Goal: Find specific page/section: Find specific page/section

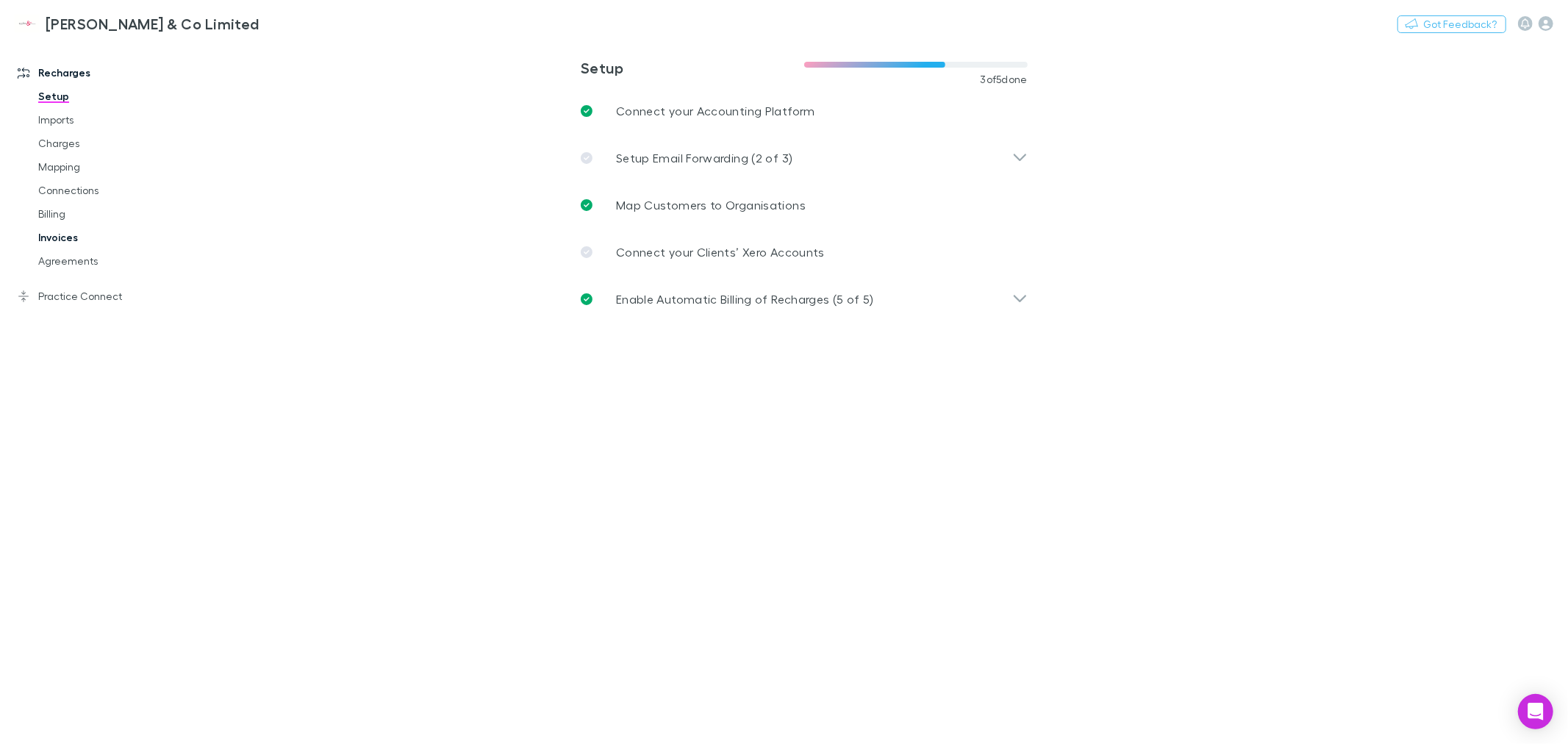
click at [60, 235] on link "Invoices" at bounding box center [113, 238] width 180 height 23
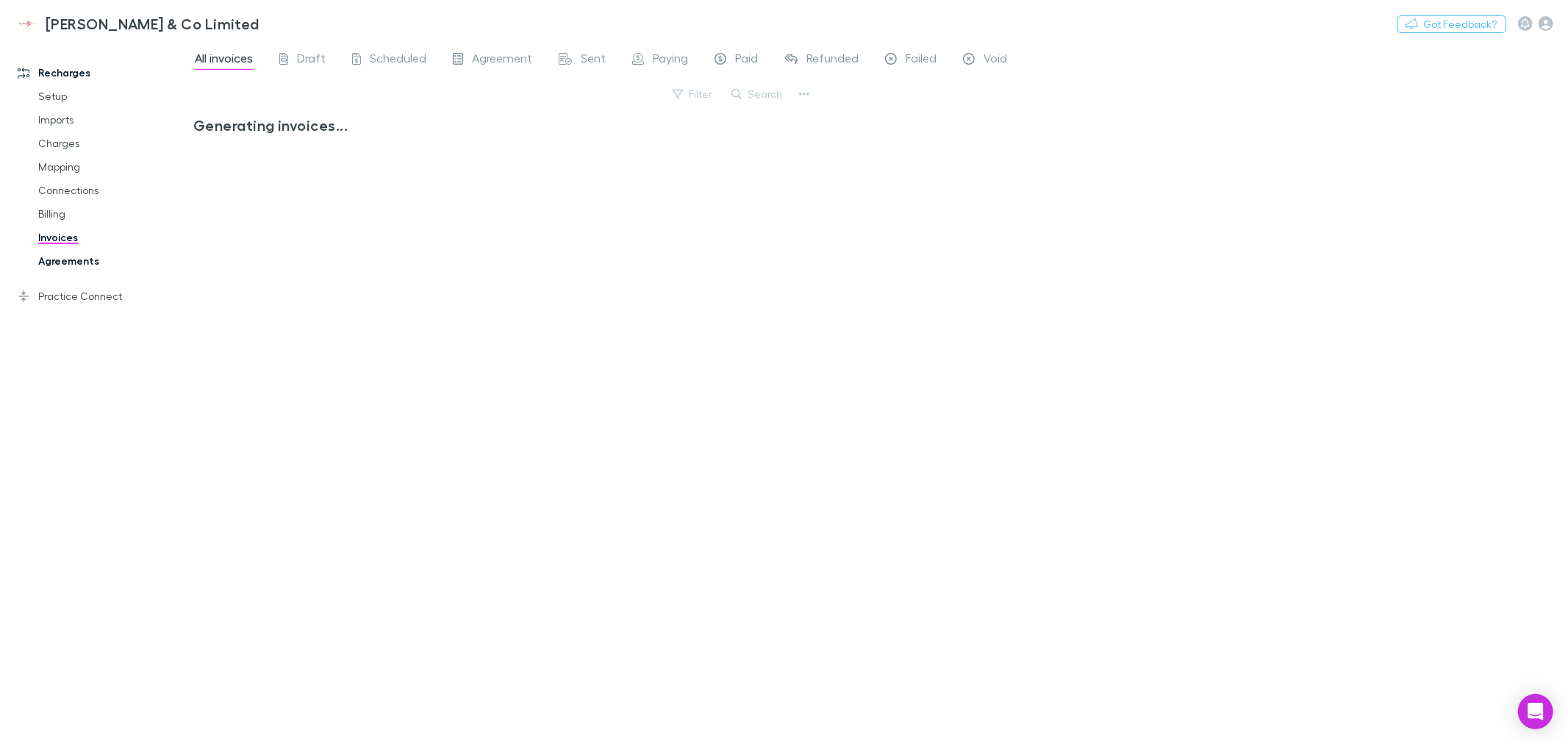
click at [61, 260] on link "Agreements" at bounding box center [113, 261] width 180 height 23
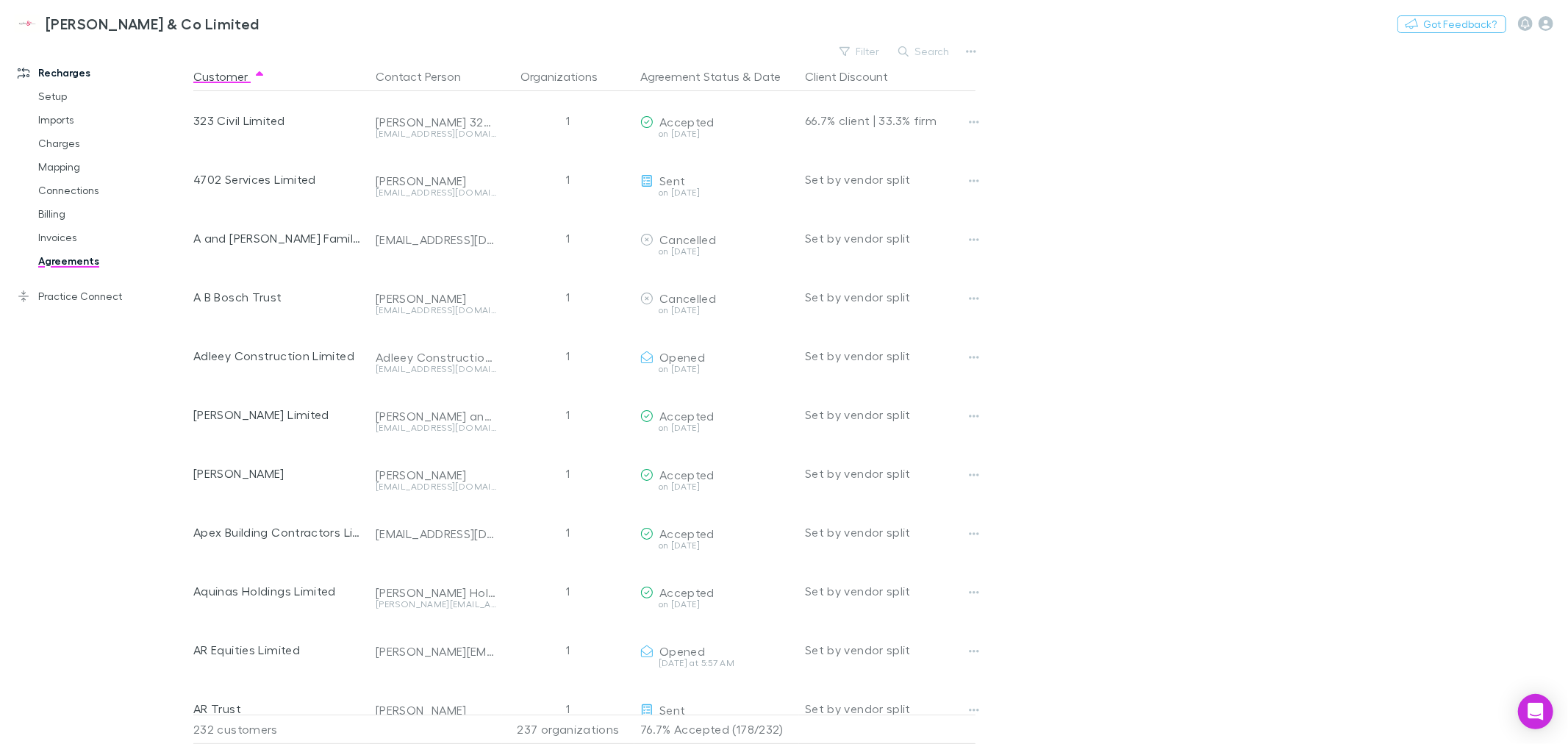
click at [915, 44] on button "Search" at bounding box center [924, 51] width 67 height 17
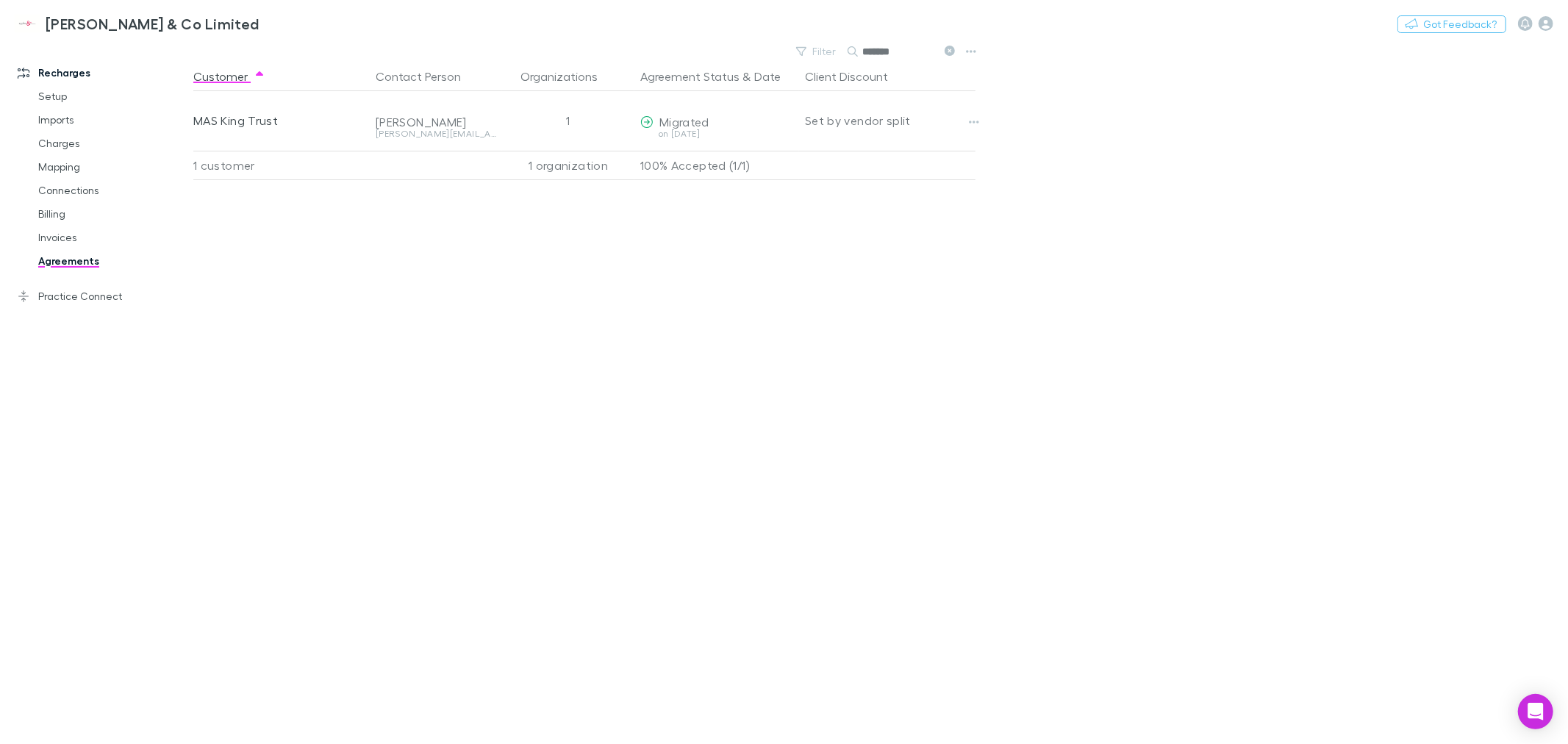
type input "*******"
click at [946, 47] on icon at bounding box center [950, 50] width 11 height 11
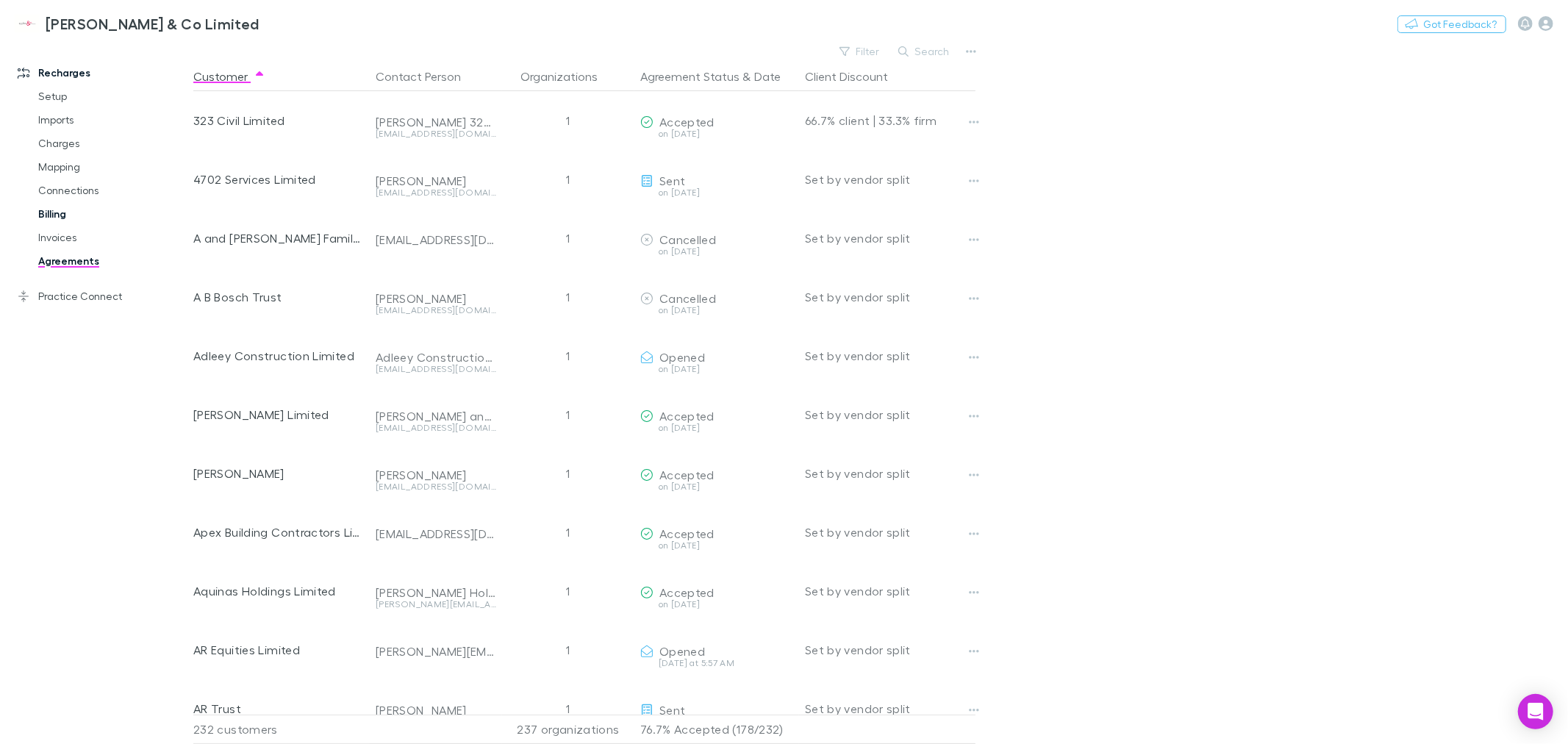
click at [54, 211] on link "Billing" at bounding box center [113, 214] width 180 height 23
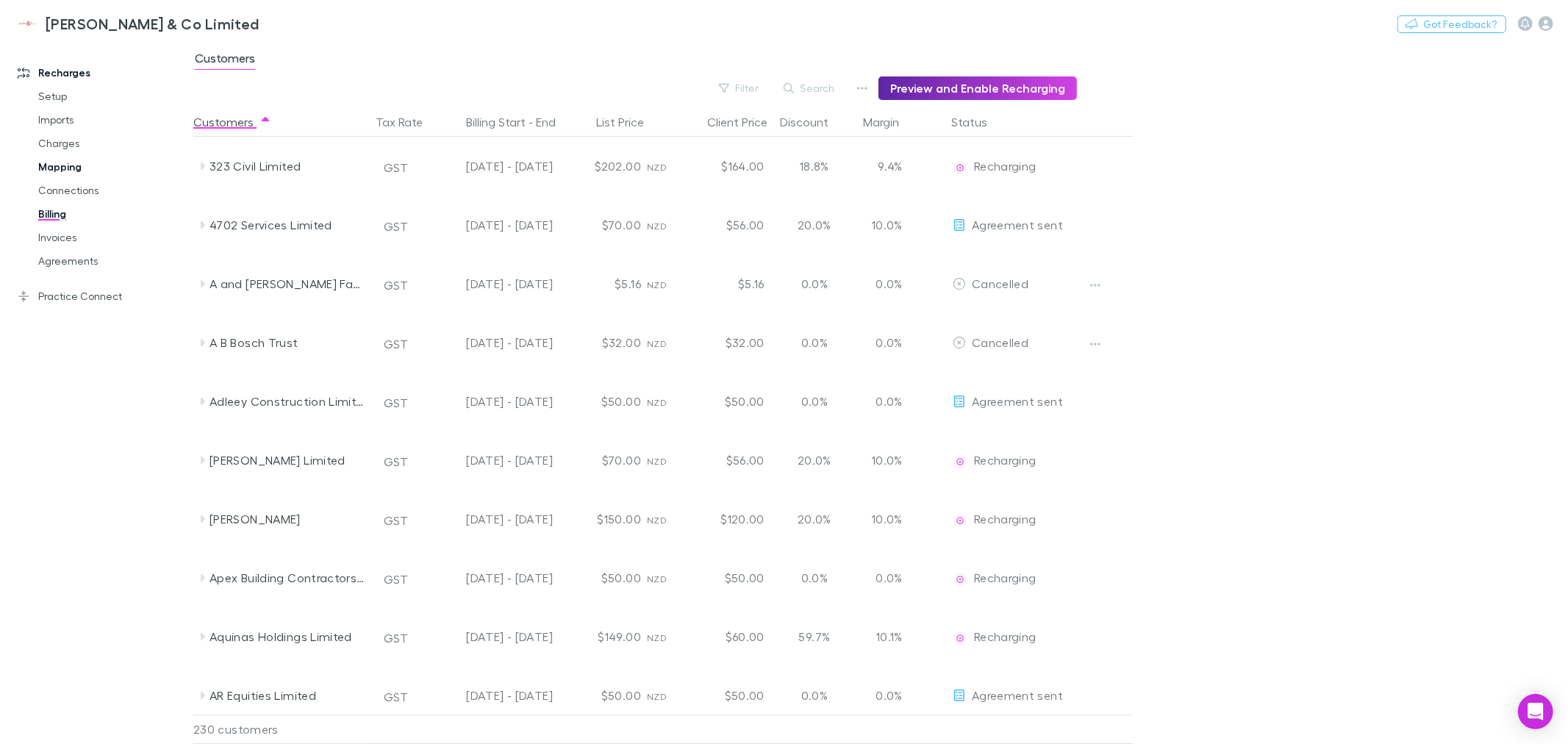
click at [66, 167] on link "Mapping" at bounding box center [113, 167] width 180 height 23
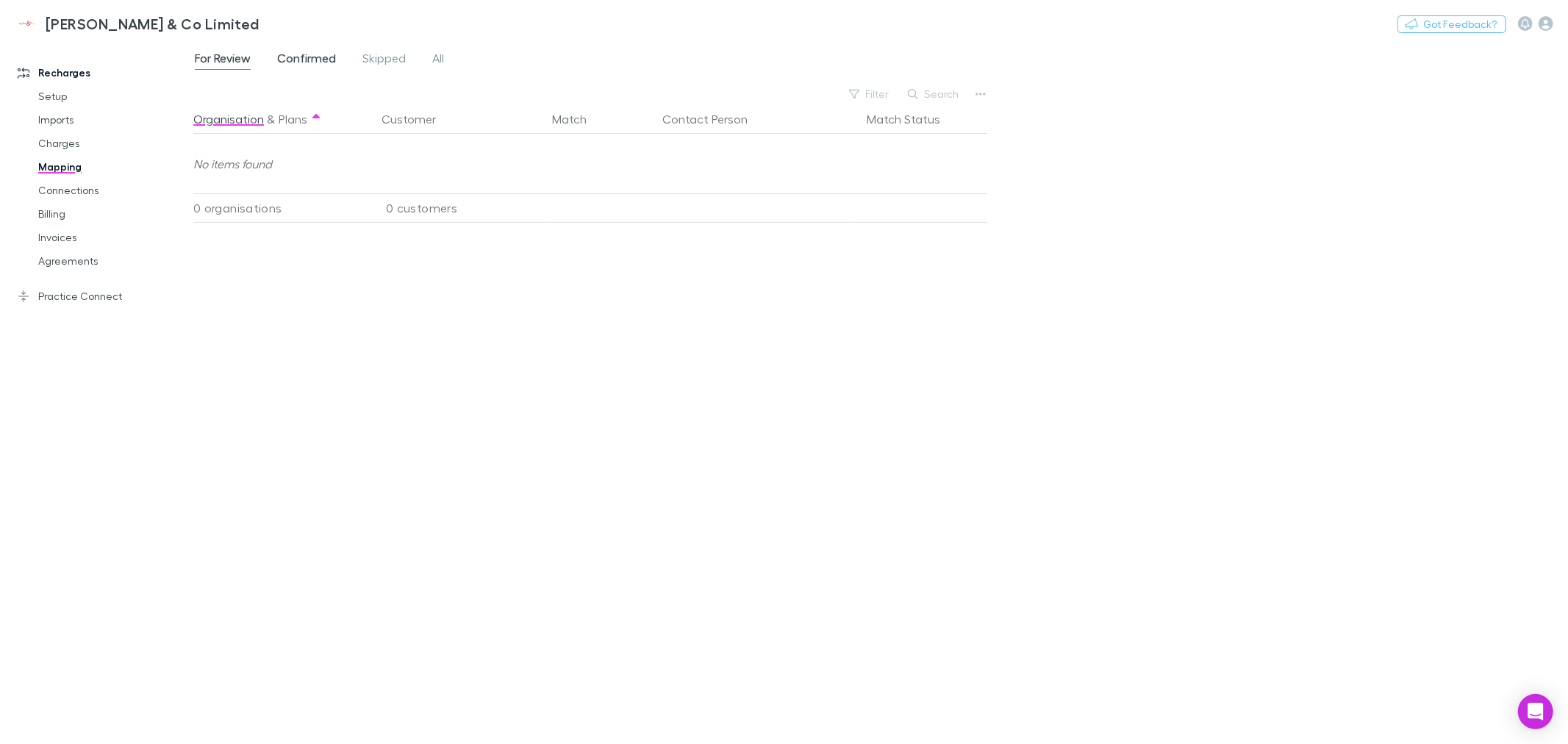
click at [310, 59] on span "Confirmed" at bounding box center [306, 60] width 59 height 19
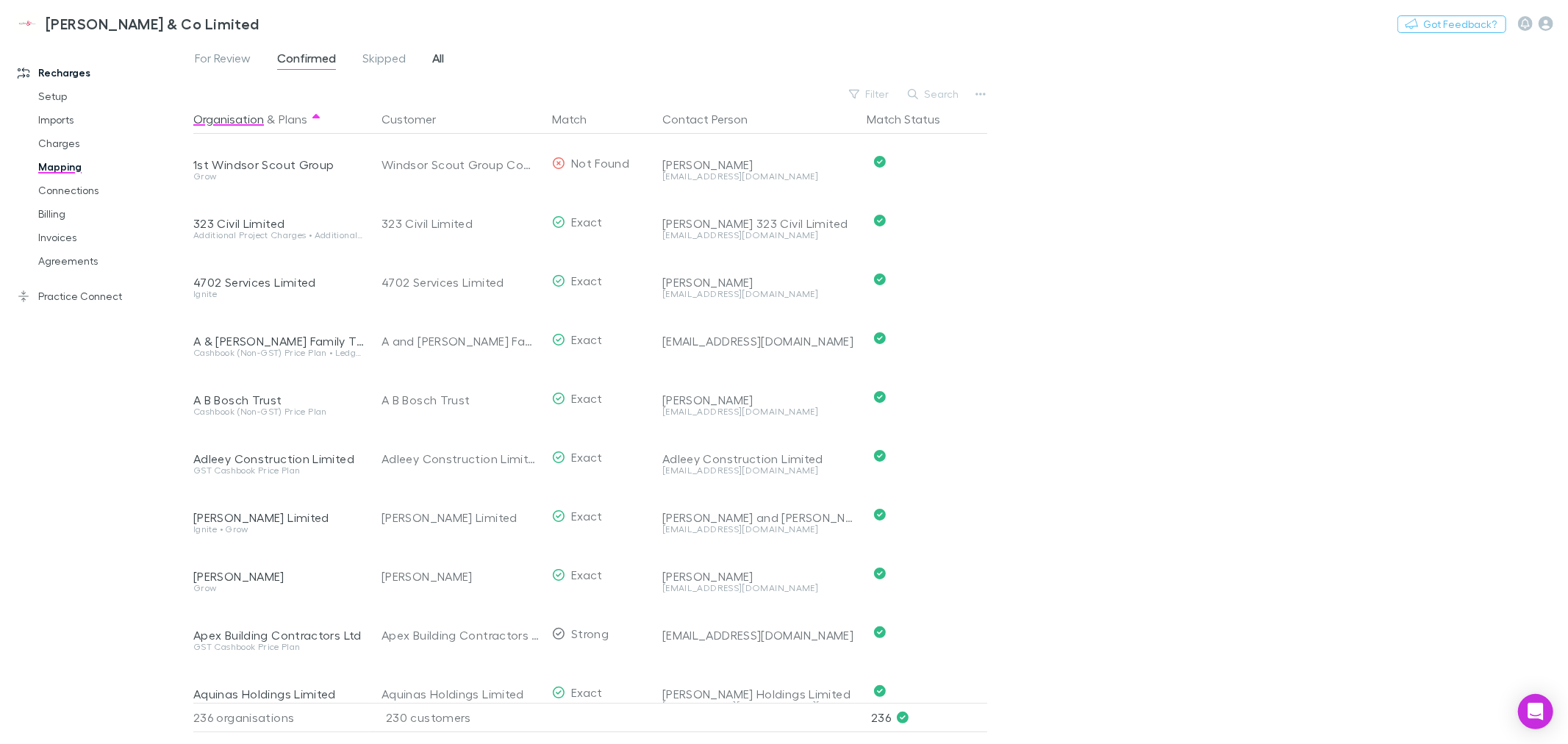
click at [435, 54] on span "All" at bounding box center [438, 60] width 12 height 19
click at [928, 92] on button "Search" at bounding box center [933, 94] width 67 height 17
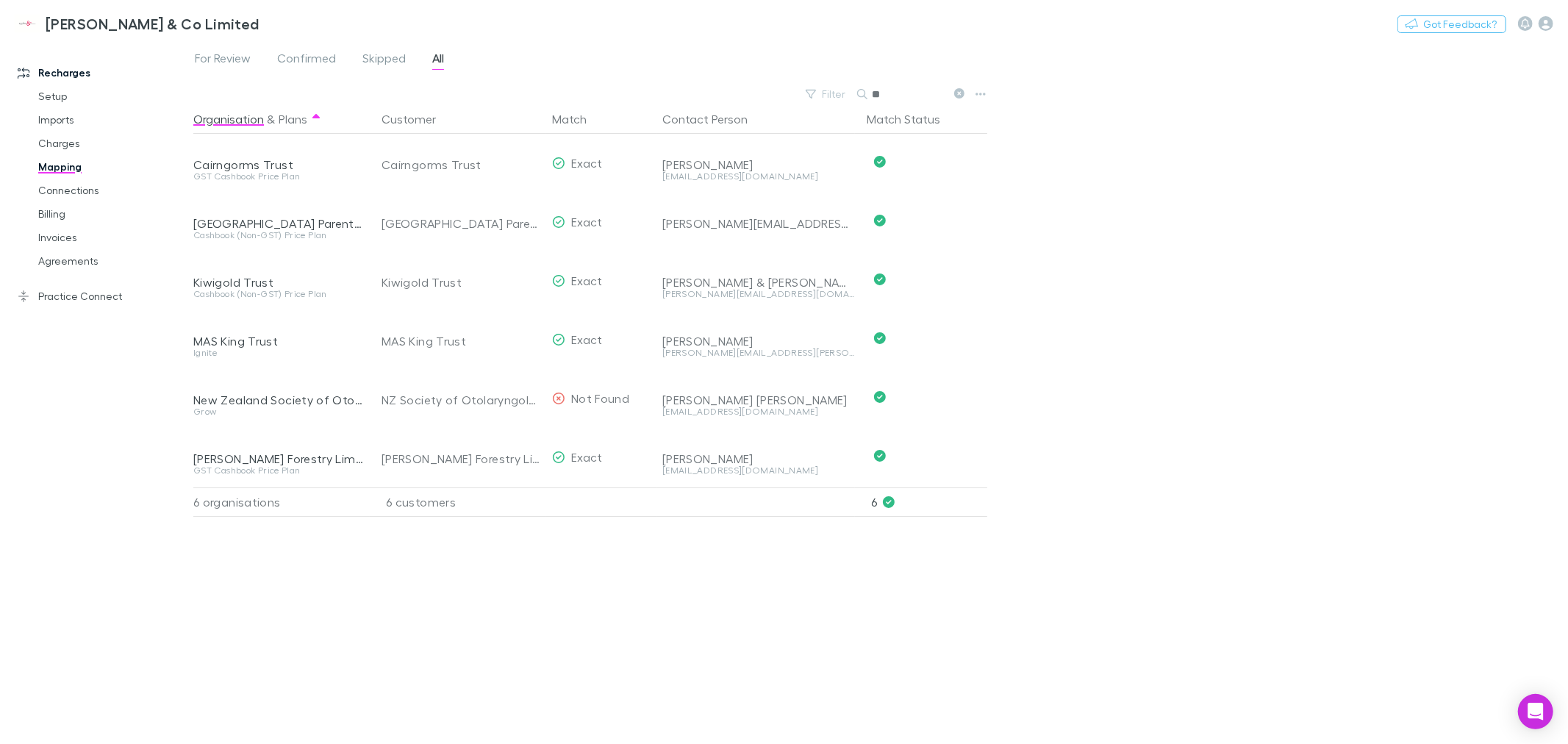
type input "*"
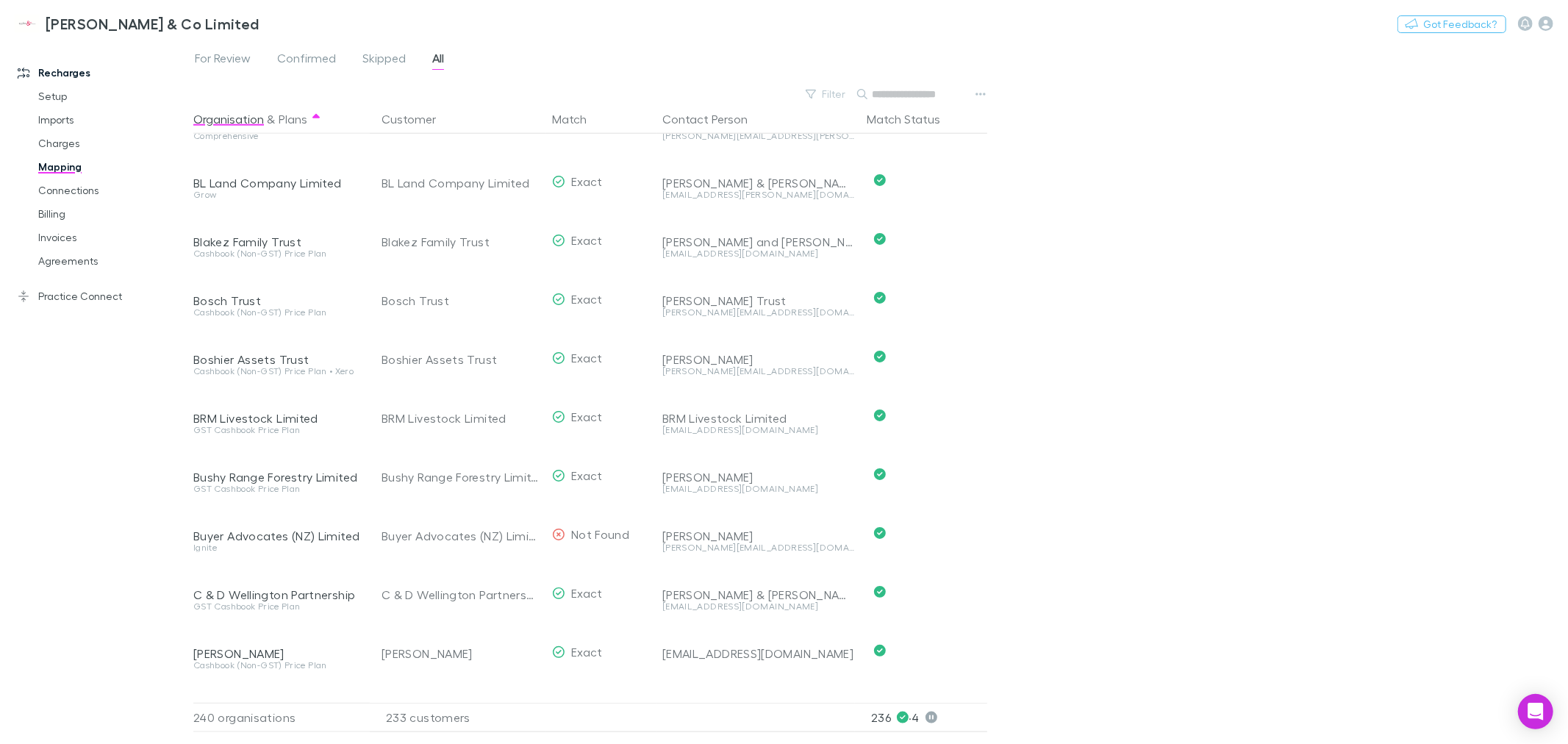
scroll to position [1552, 0]
